Goal: Transaction & Acquisition: Download file/media

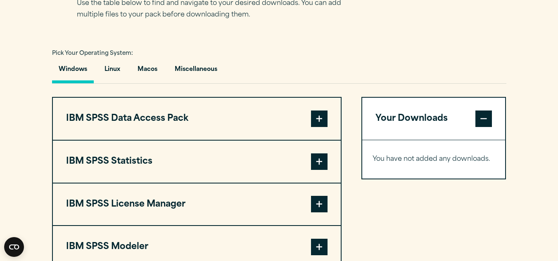
scroll to position [574, 0]
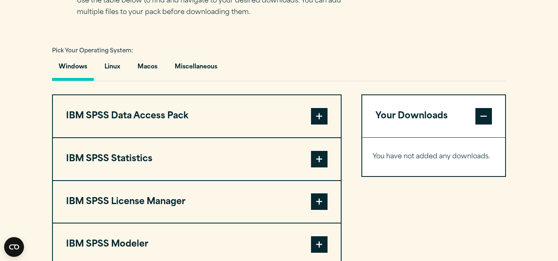
click at [319, 152] on span at bounding box center [319, 159] width 17 height 17
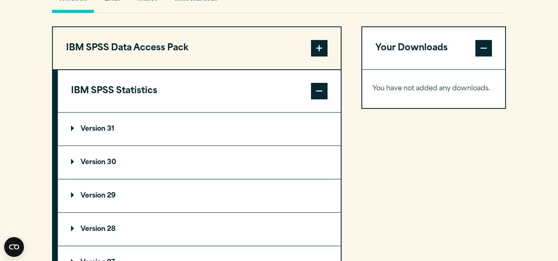
scroll to position [643, 0]
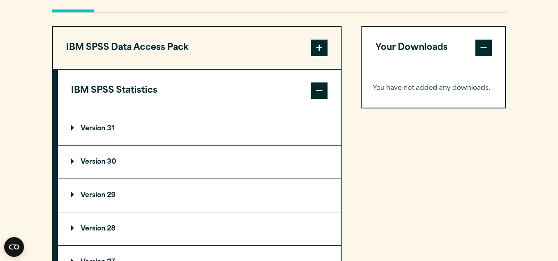
click at [105, 194] on p "Version 29" at bounding box center [93, 195] width 45 height 7
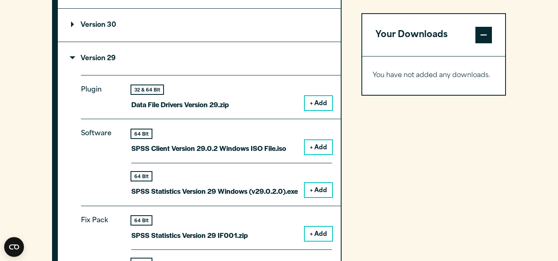
scroll to position [781, 0]
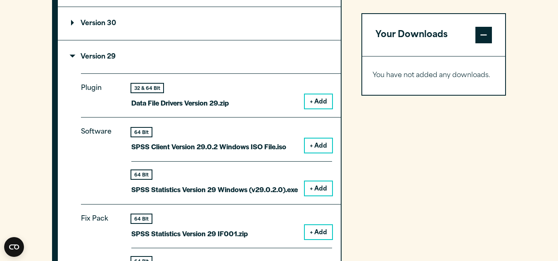
click at [317, 190] on button "+ Add" at bounding box center [318, 189] width 27 height 14
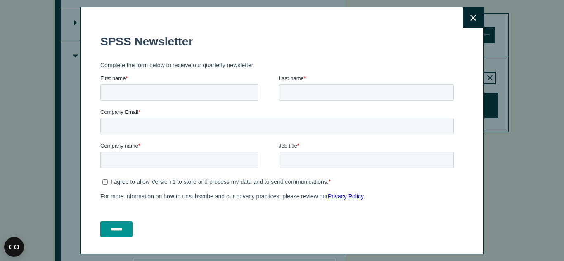
click at [450, 104] on form "SPSS Newsletter Complete the form below to receive our quarterly newsletter. Fi…" at bounding box center [278, 135] width 357 height 217
click at [470, 17] on icon at bounding box center [473, 18] width 6 height 6
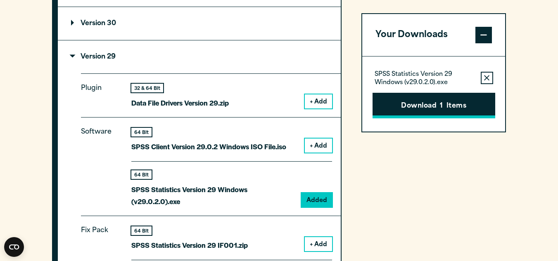
click at [398, 107] on button "Download 1 Items" at bounding box center [433, 106] width 123 height 26
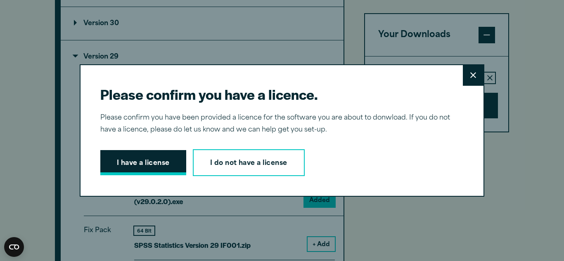
click at [116, 168] on button "I have a license" at bounding box center [143, 163] width 86 height 26
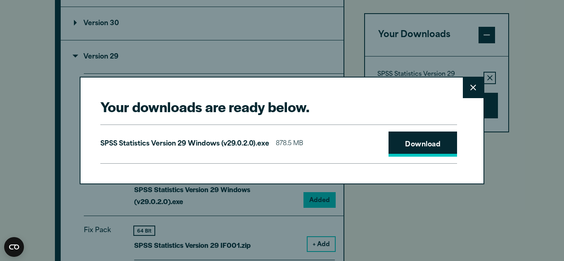
click at [406, 154] on link "Download" at bounding box center [422, 145] width 69 height 26
click at [471, 81] on button "Close" at bounding box center [473, 88] width 21 height 21
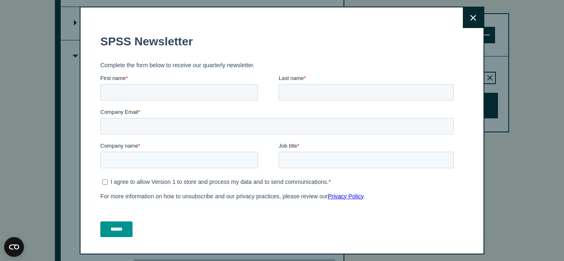
click at [463, 21] on button "Close" at bounding box center [473, 17] width 21 height 21
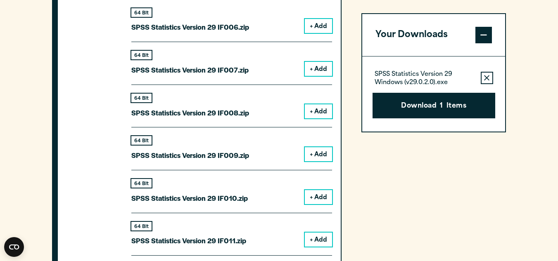
scroll to position [1212, 0]
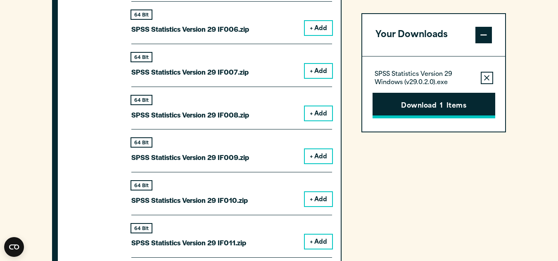
click at [436, 107] on button "Download 1 Items" at bounding box center [433, 106] width 123 height 26
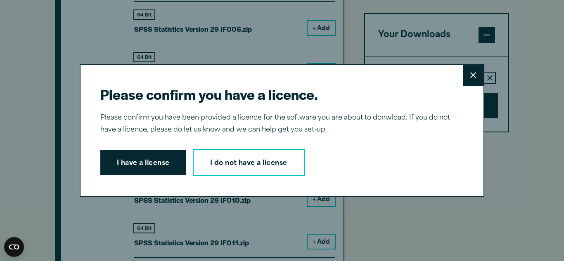
click at [466, 76] on button "Close" at bounding box center [473, 75] width 21 height 21
